Goal: Find specific page/section: Find specific page/section

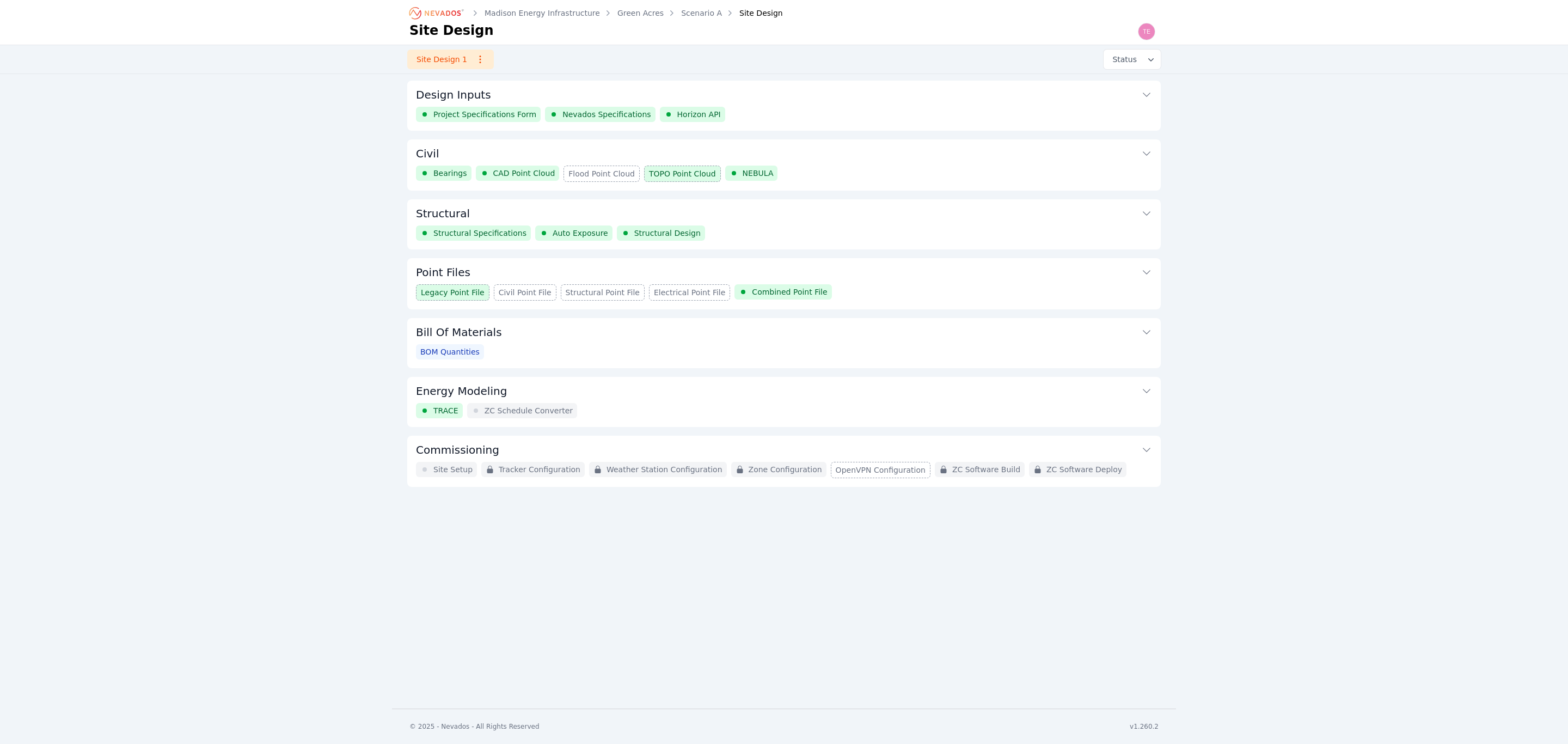
click at [820, 229] on div "Structural Specifications Auto Exposure Structural Design" at bounding box center [784, 233] width 736 height 16
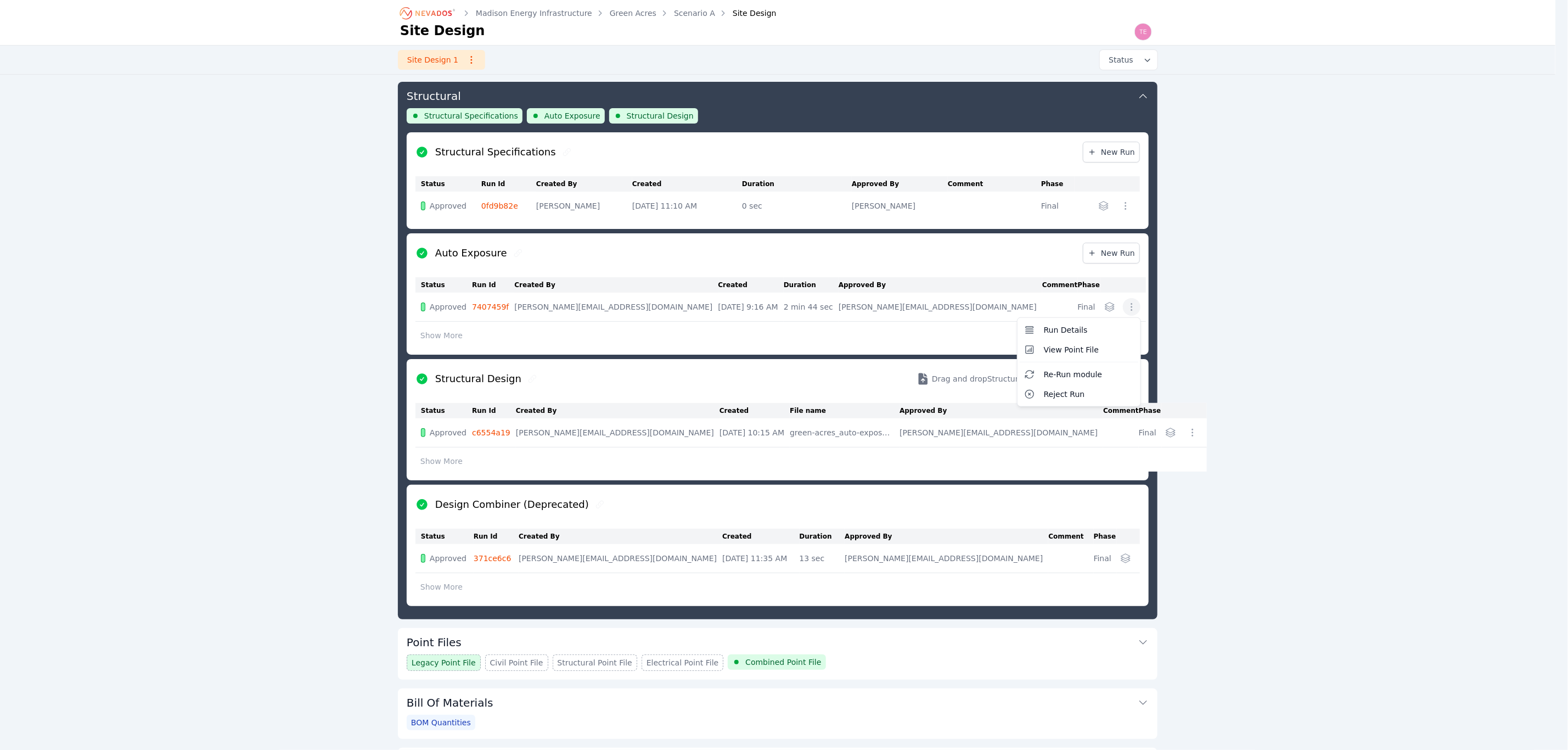
click at [1133, 300] on button "button" at bounding box center [1131, 306] width 17 height 17
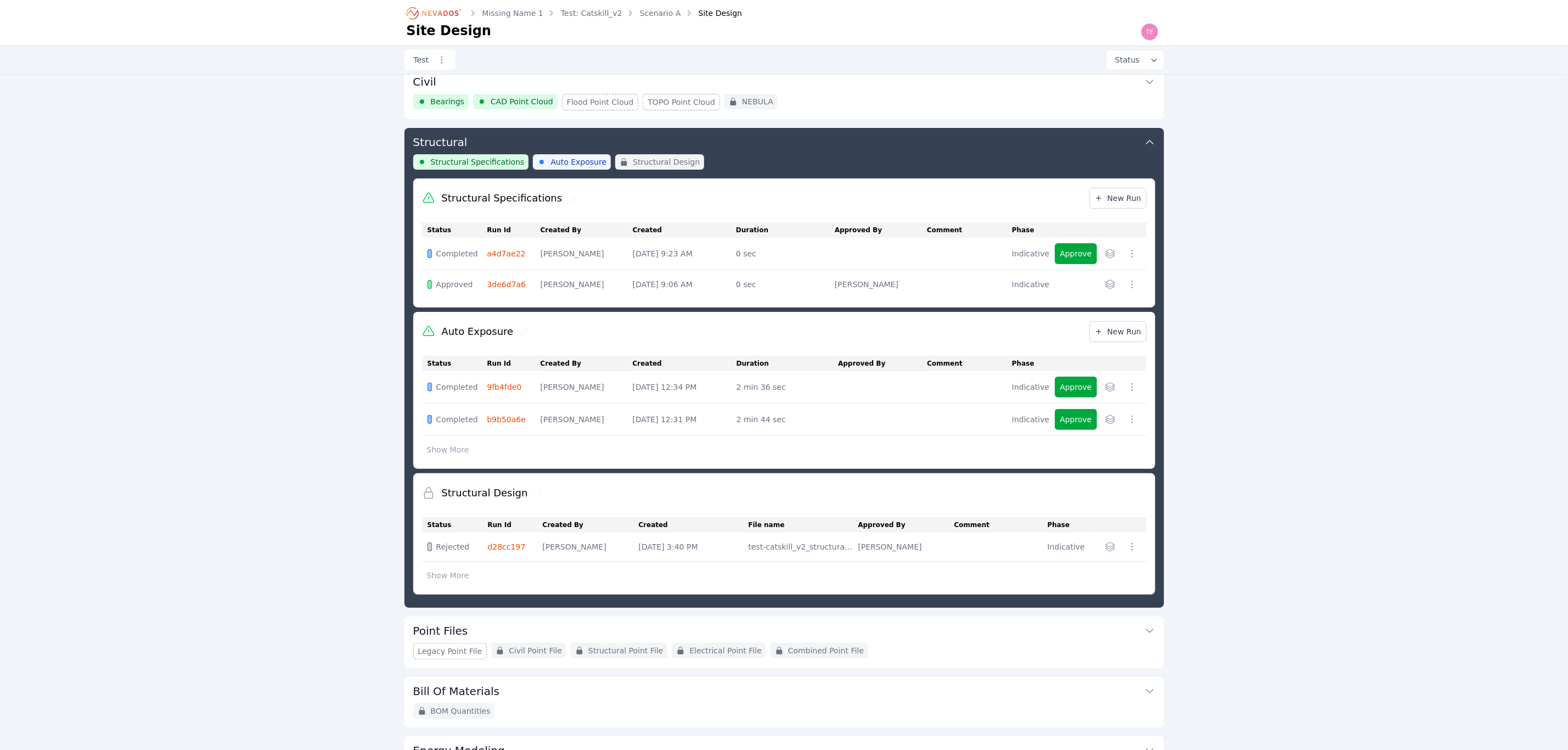
scroll to position [51, 0]
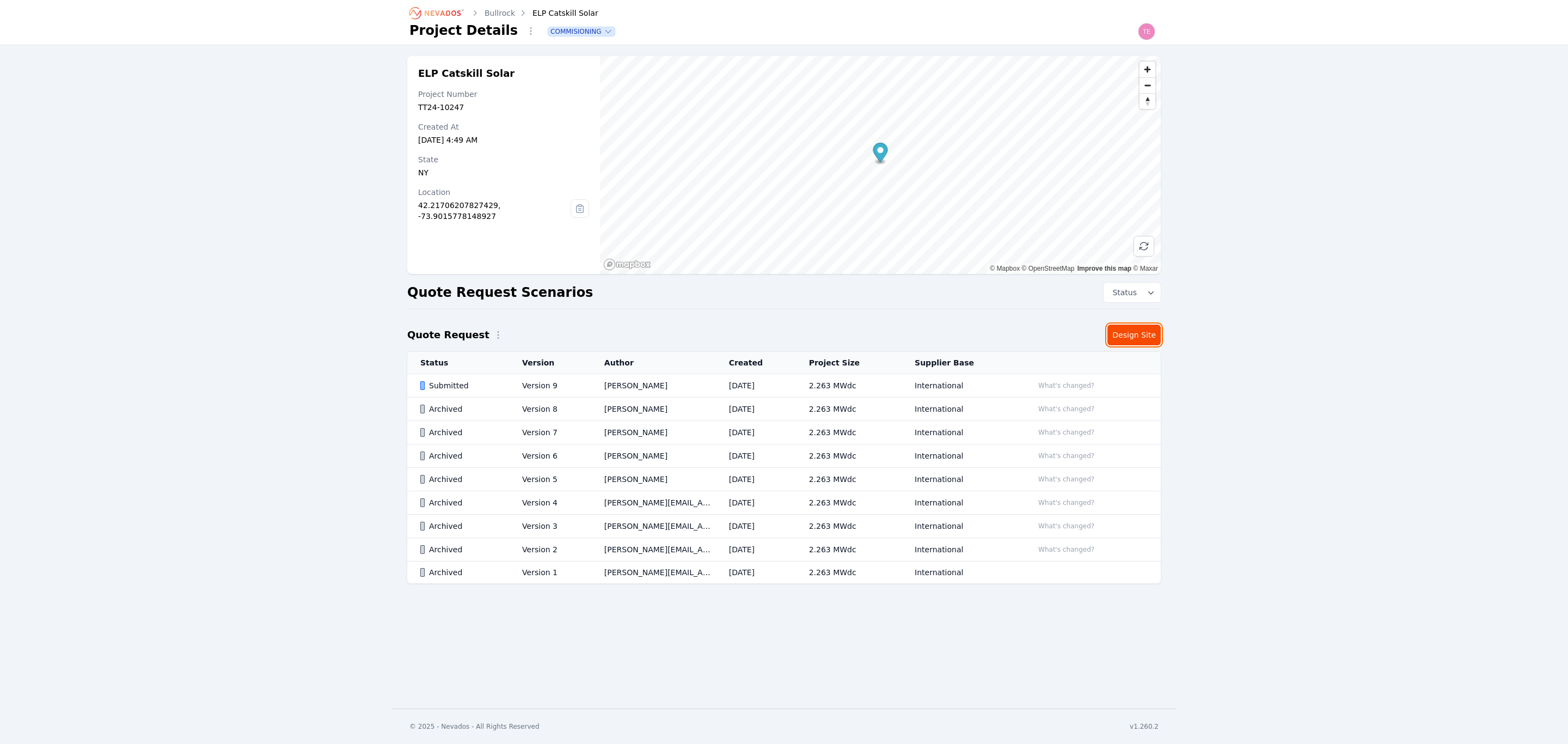
click at [1133, 335] on link "Design Site" at bounding box center [1134, 335] width 54 height 21
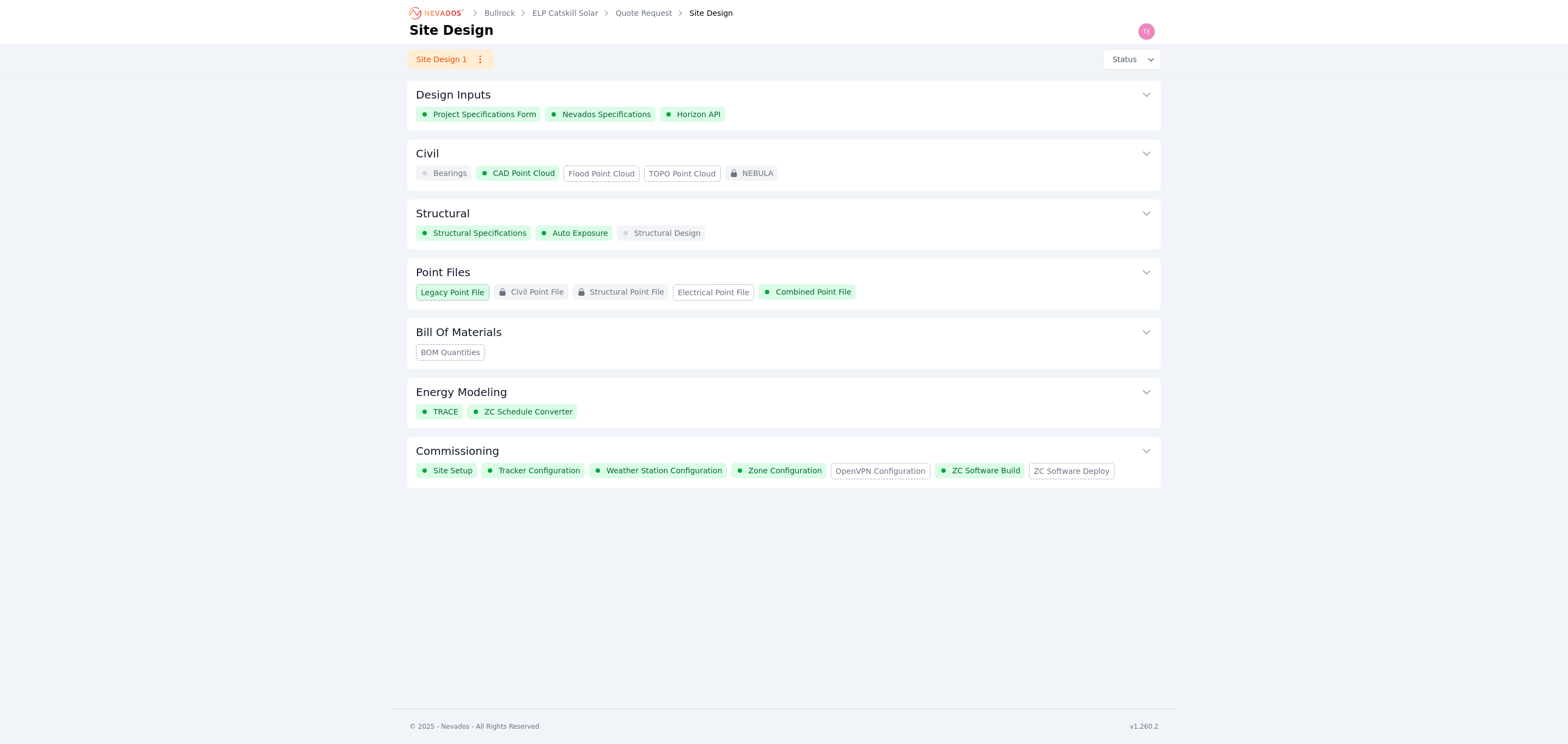
click at [1000, 459] on button "Commissioning" at bounding box center [784, 450] width 736 height 26
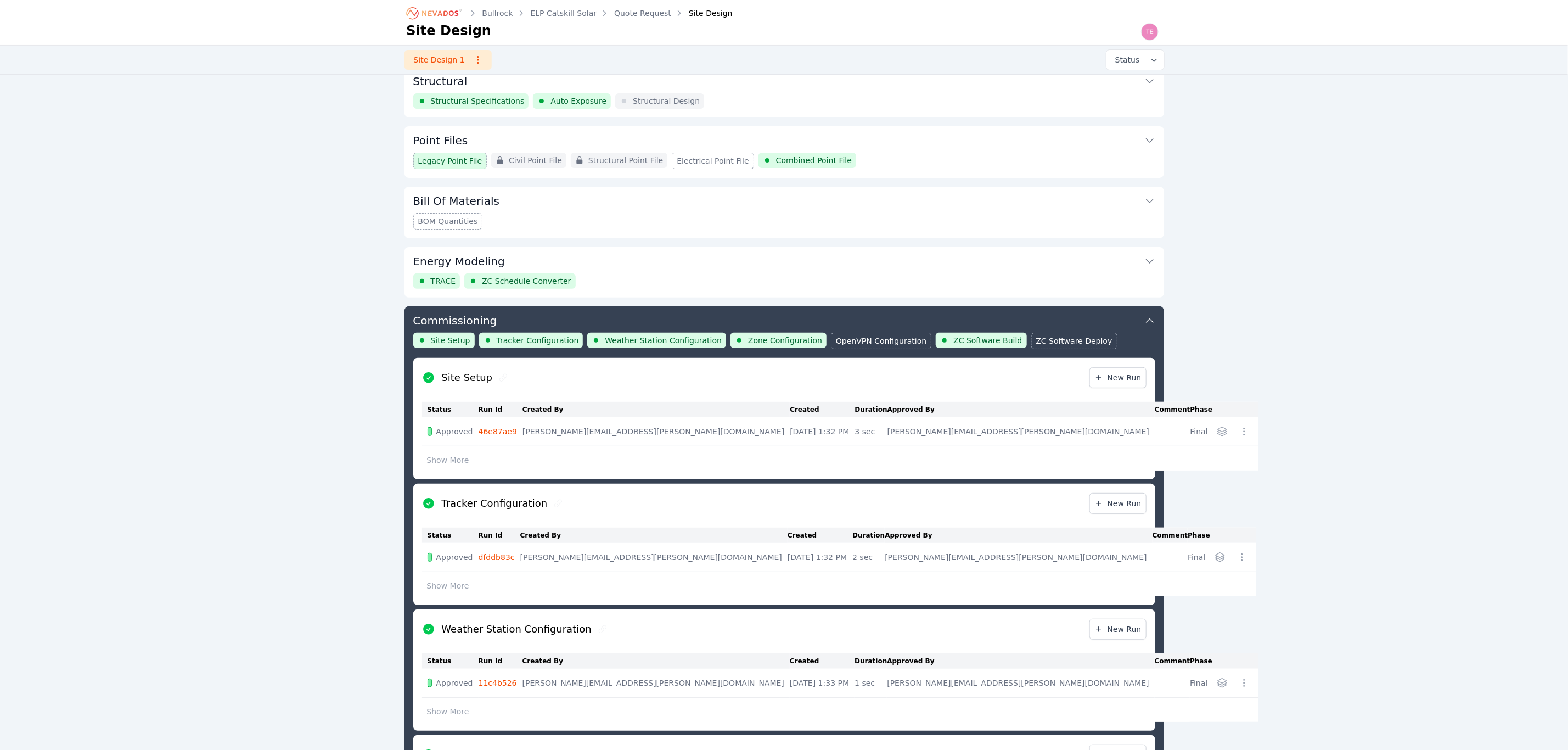
scroll to position [106, 0]
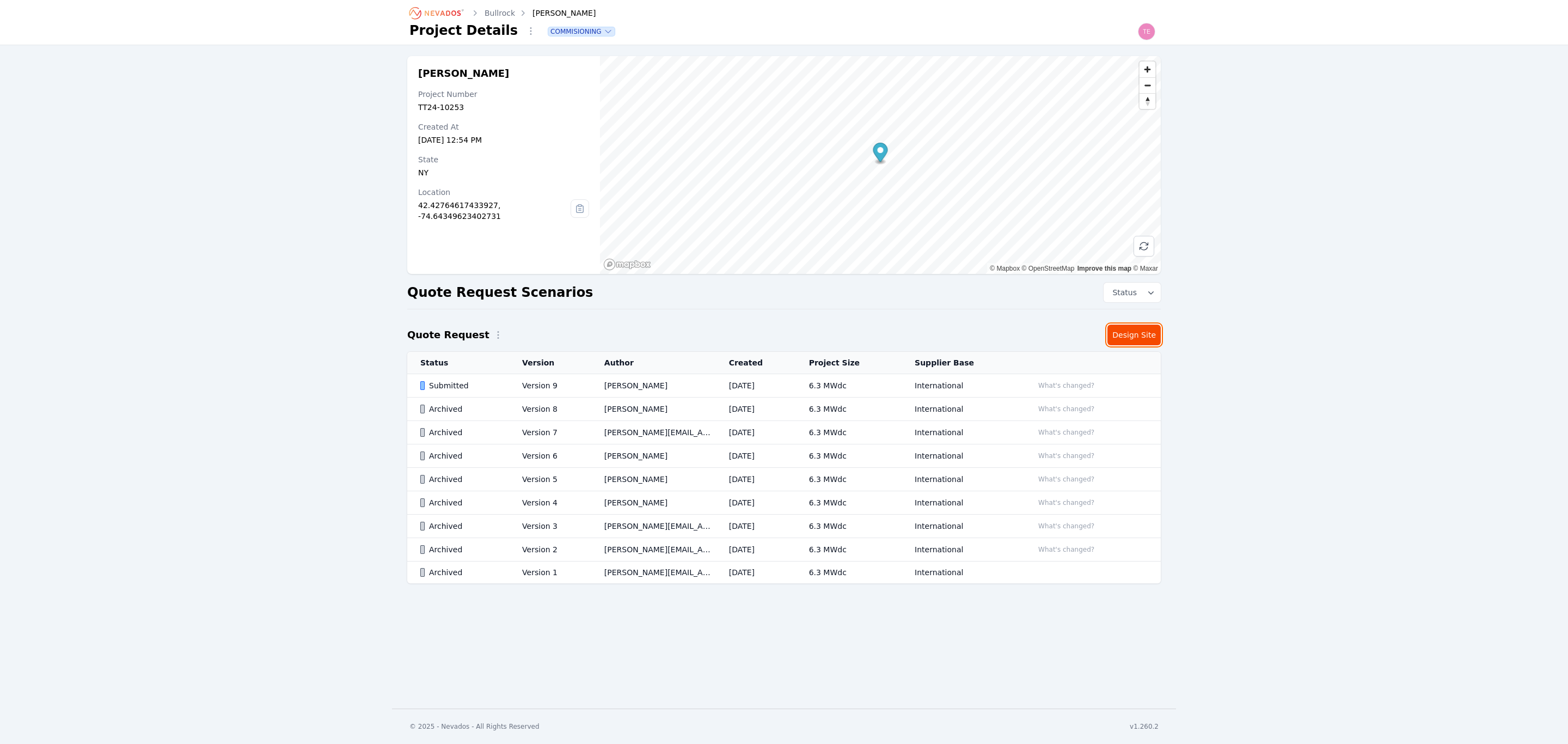
click at [1126, 335] on link "Design Site" at bounding box center [1134, 335] width 54 height 21
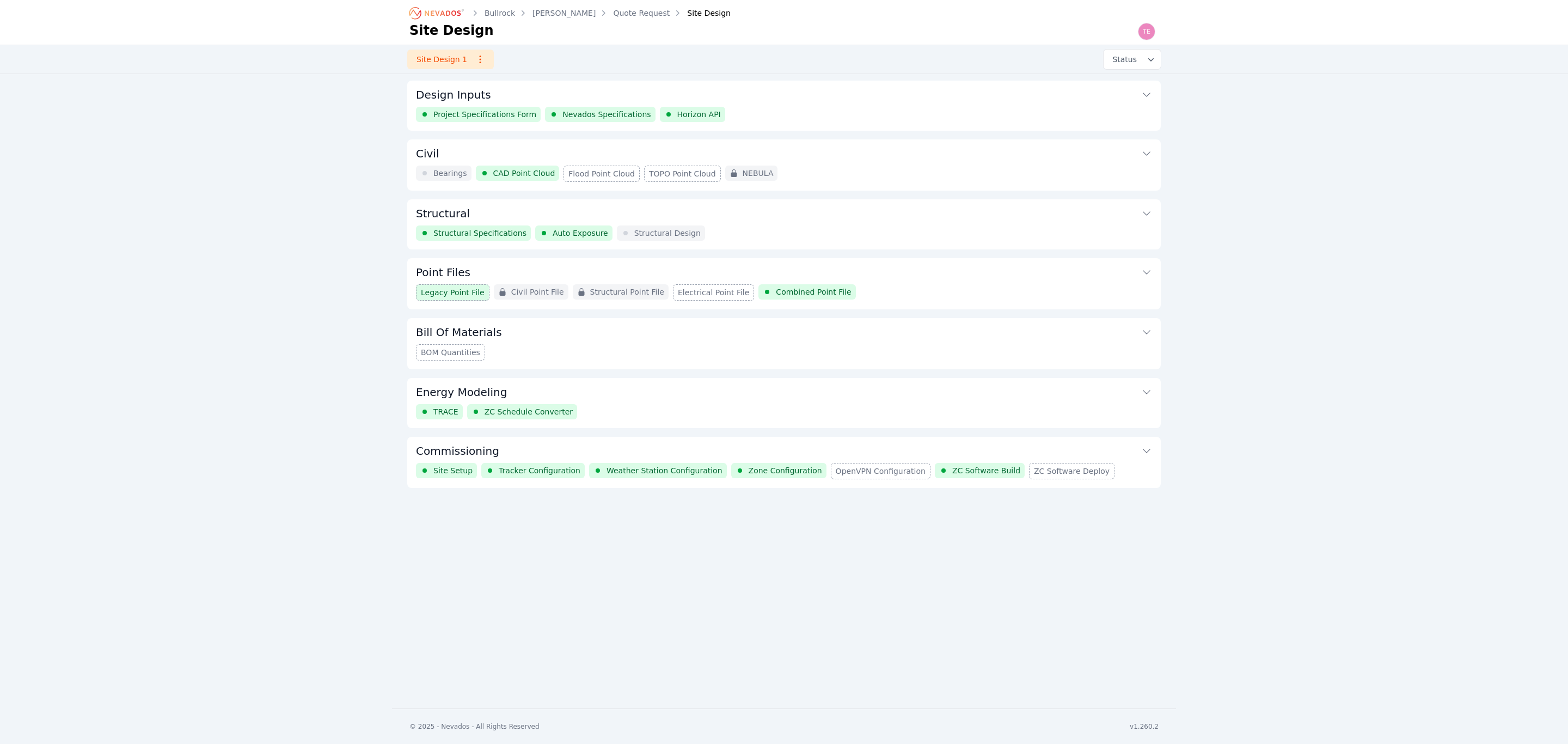
click at [1090, 456] on button "Commissioning" at bounding box center [784, 450] width 736 height 26
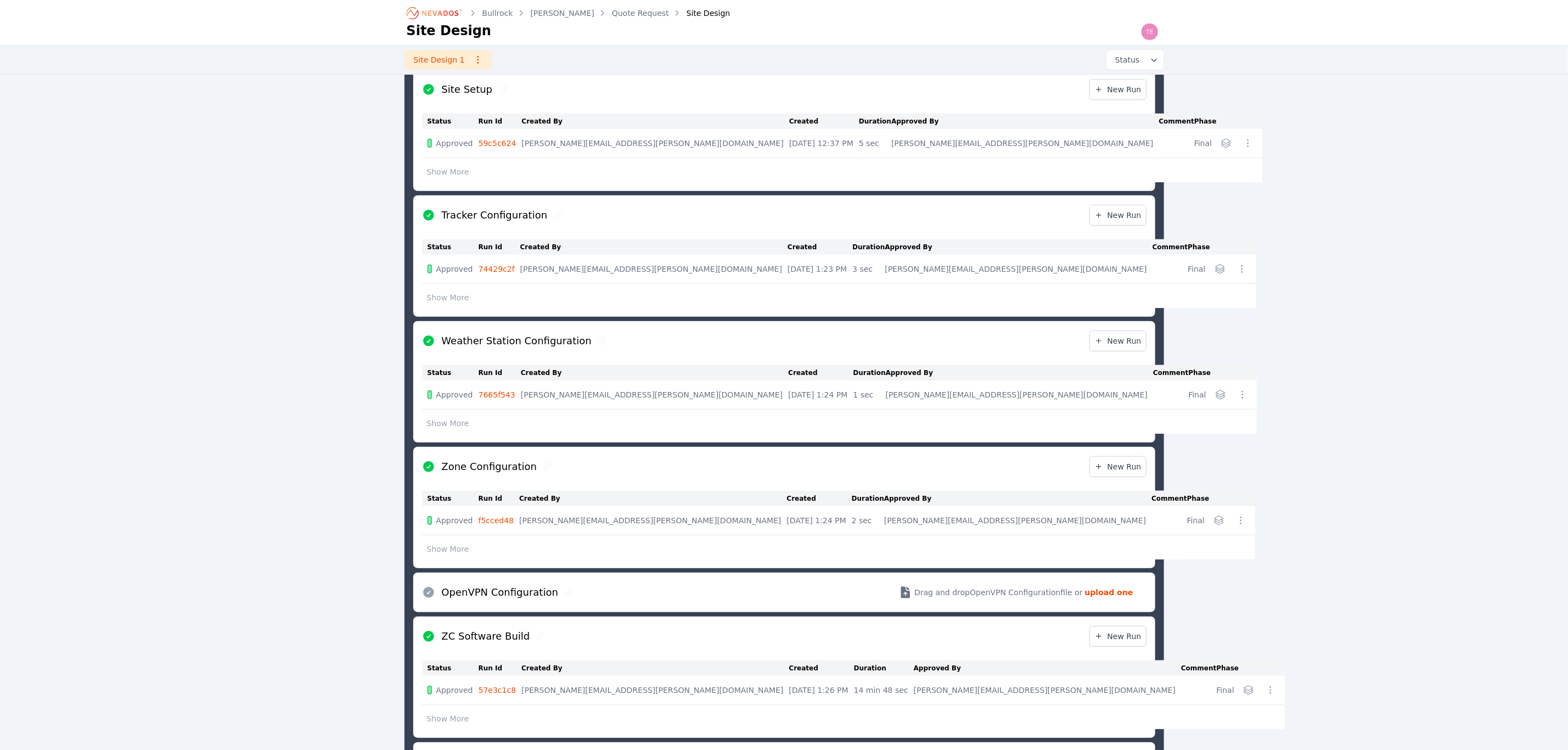
scroll to position [518, 0]
